Goal: Navigation & Orientation: Find specific page/section

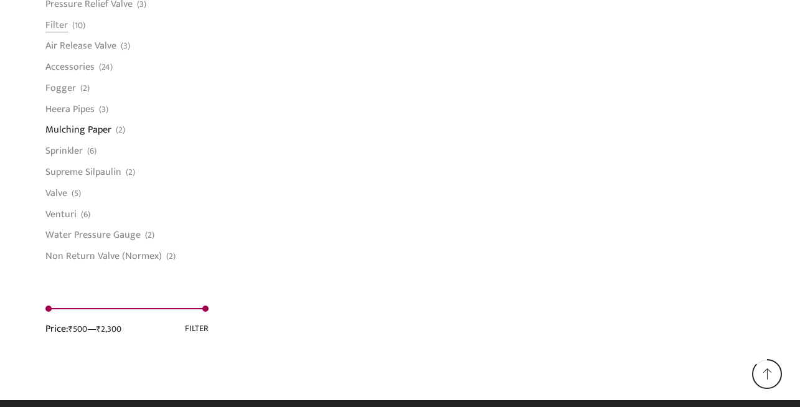
scroll to position [1046, 0]
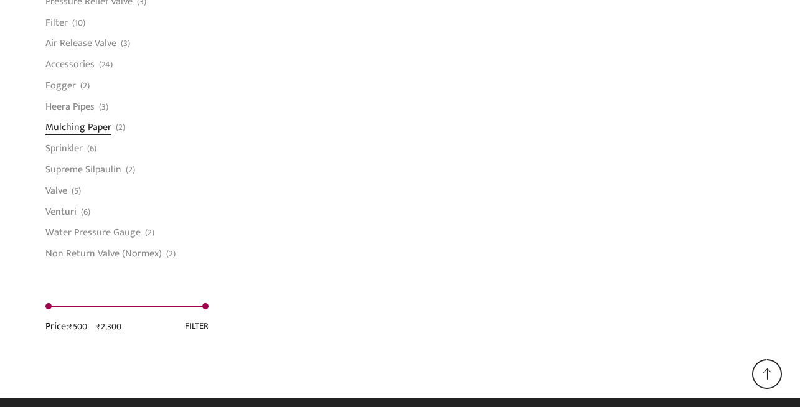
click at [84, 126] on link "Mulching Paper" at bounding box center [78, 127] width 66 height 21
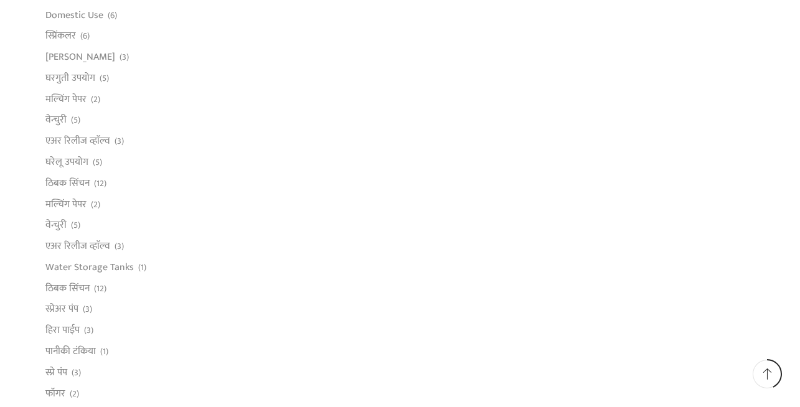
scroll to position [448, 0]
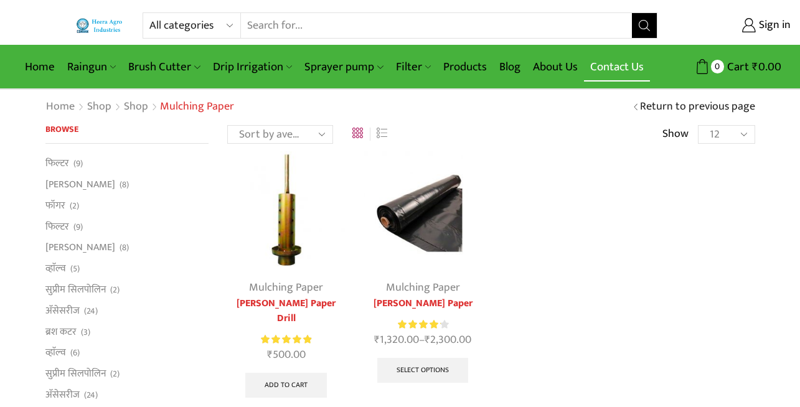
click at [619, 64] on link "Contact Us" at bounding box center [617, 66] width 66 height 29
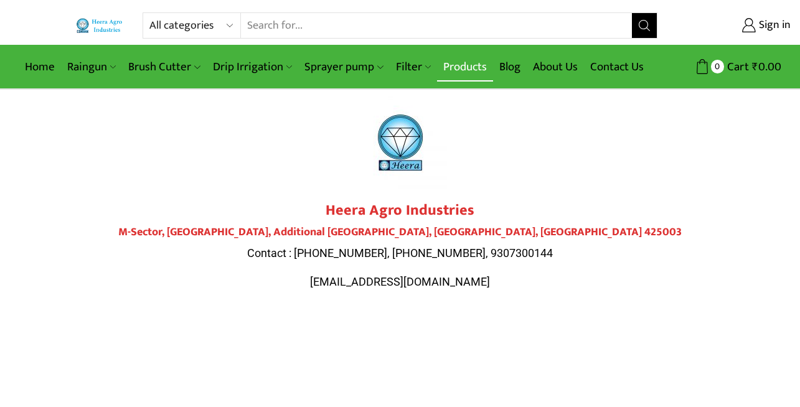
click at [450, 67] on link "Products" at bounding box center [465, 66] width 56 height 29
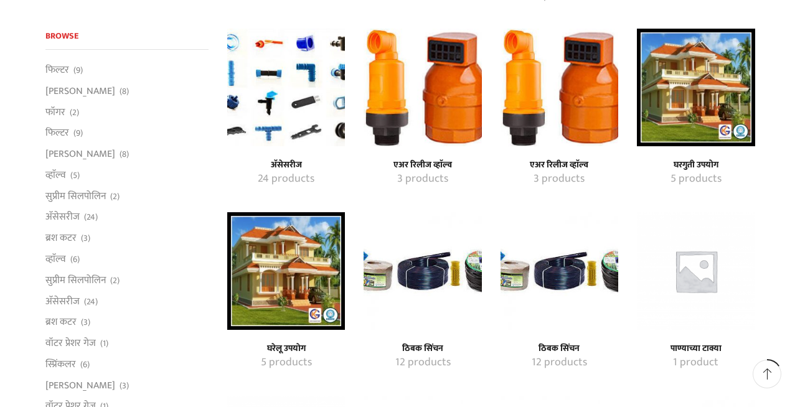
scroll to position [207, 0]
